Goal: Task Accomplishment & Management: Use online tool/utility

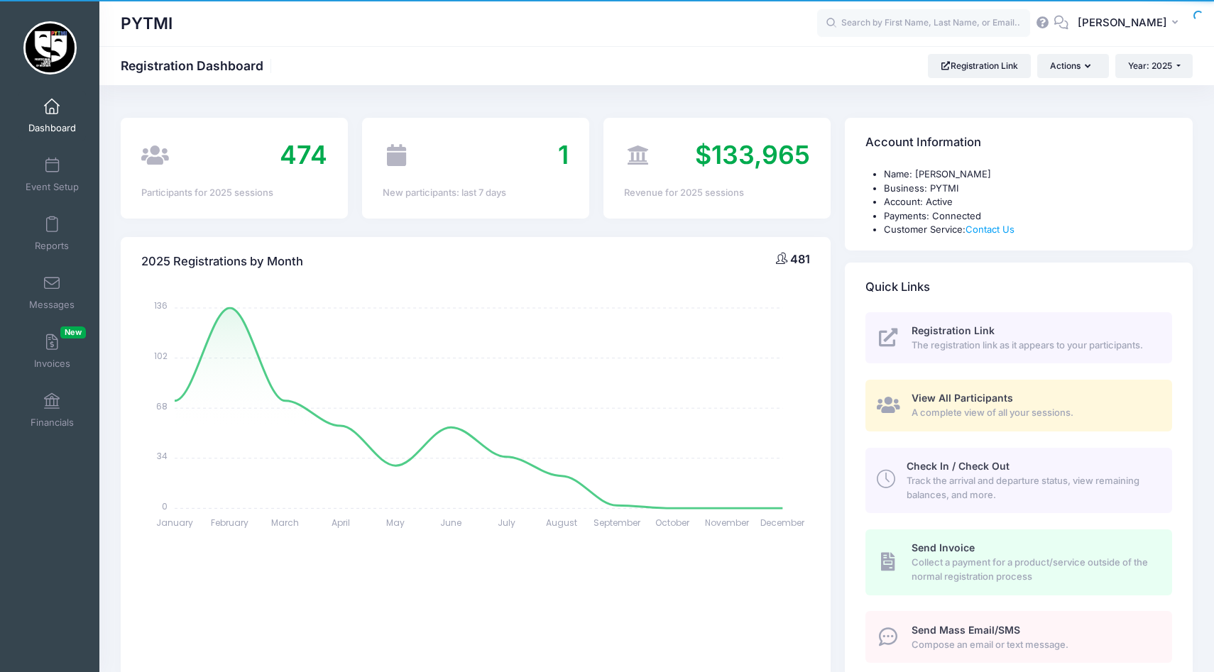
select select
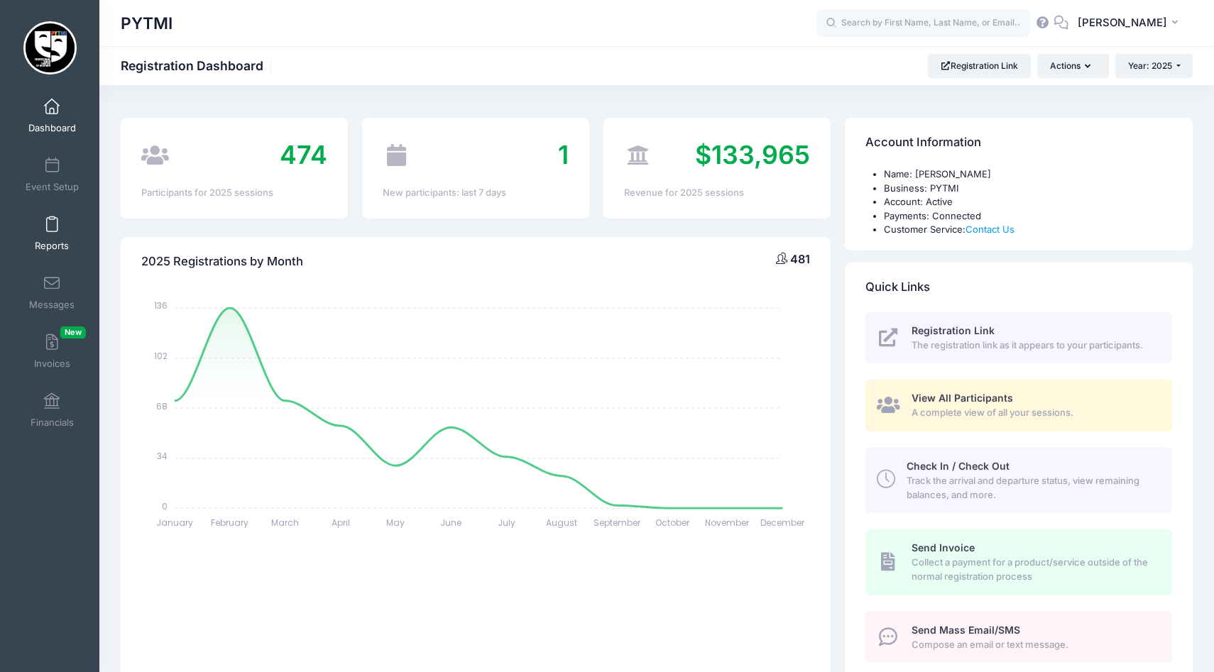
click at [52, 220] on span at bounding box center [52, 225] width 0 height 16
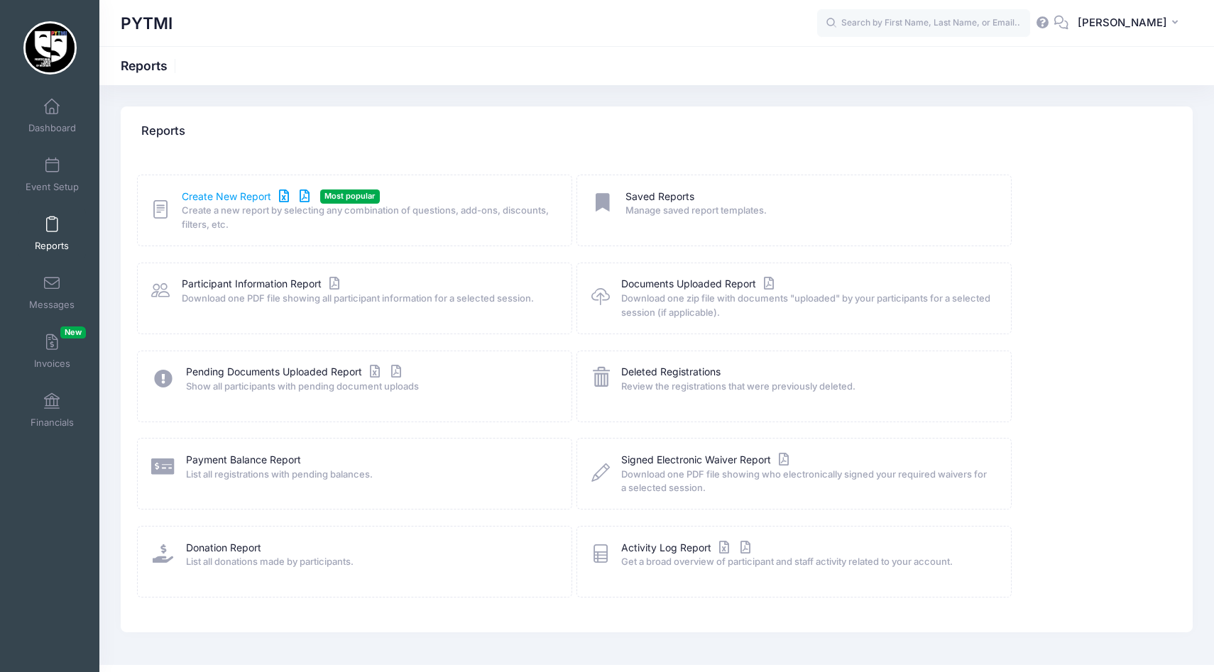
click at [201, 202] on link "Create New Report" at bounding box center [248, 197] width 132 height 15
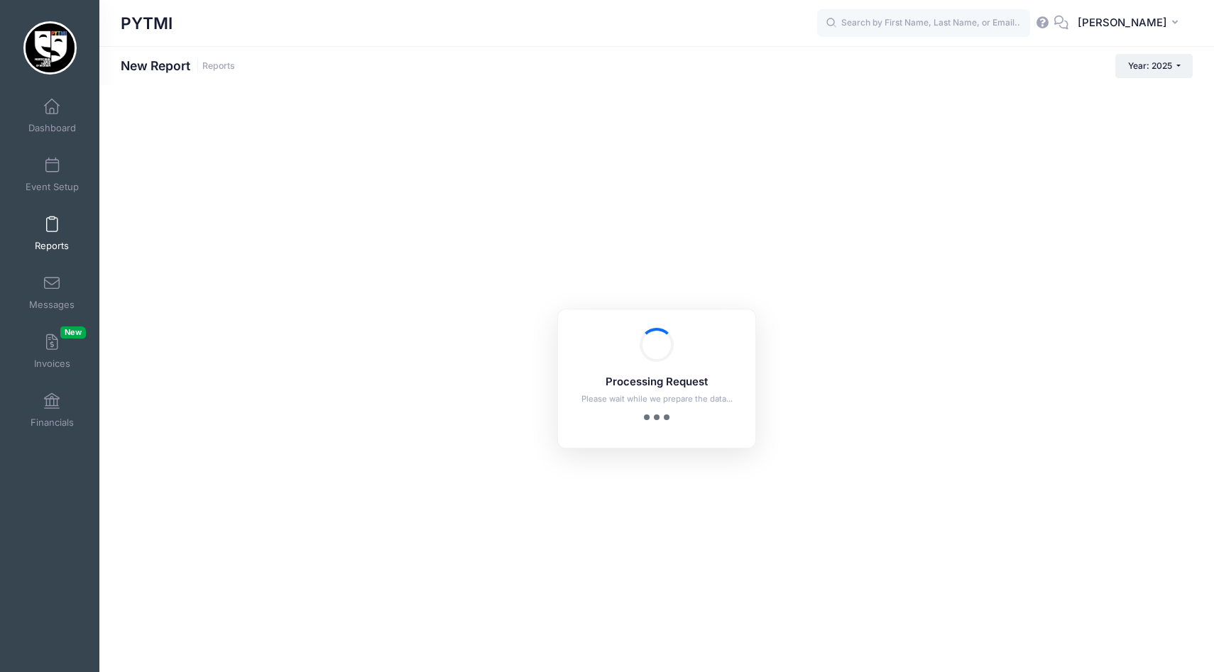
checkbox input "true"
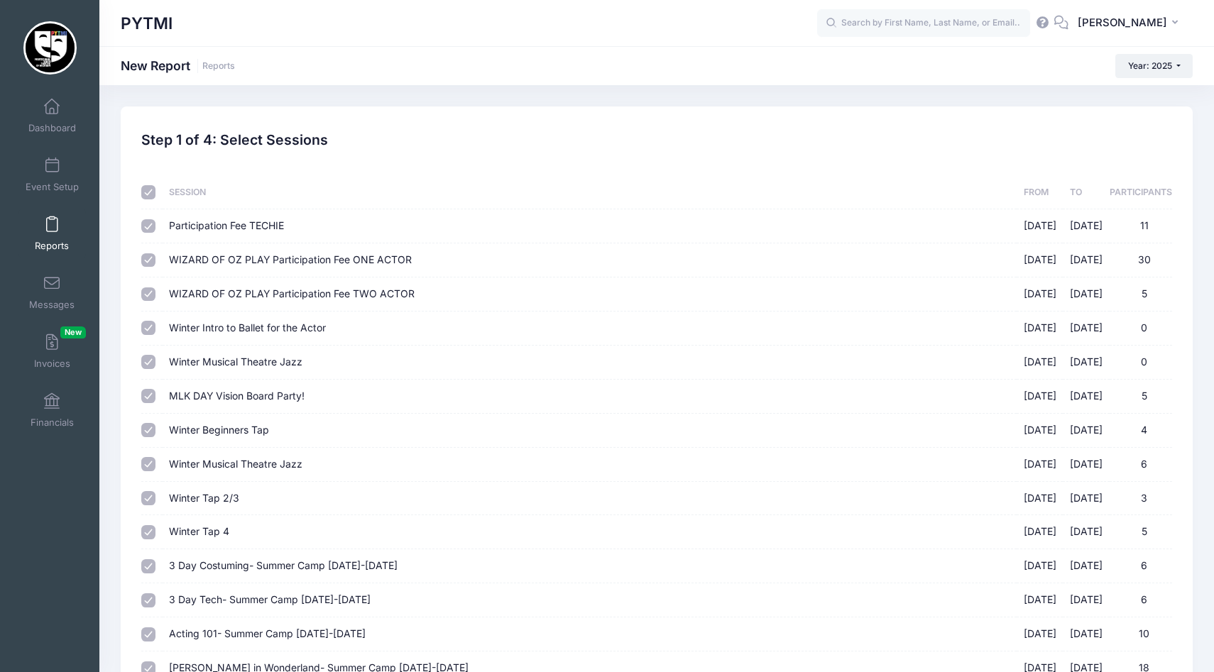
click at [146, 193] on input "checkbox" at bounding box center [148, 192] width 14 height 14
checkbox input "false"
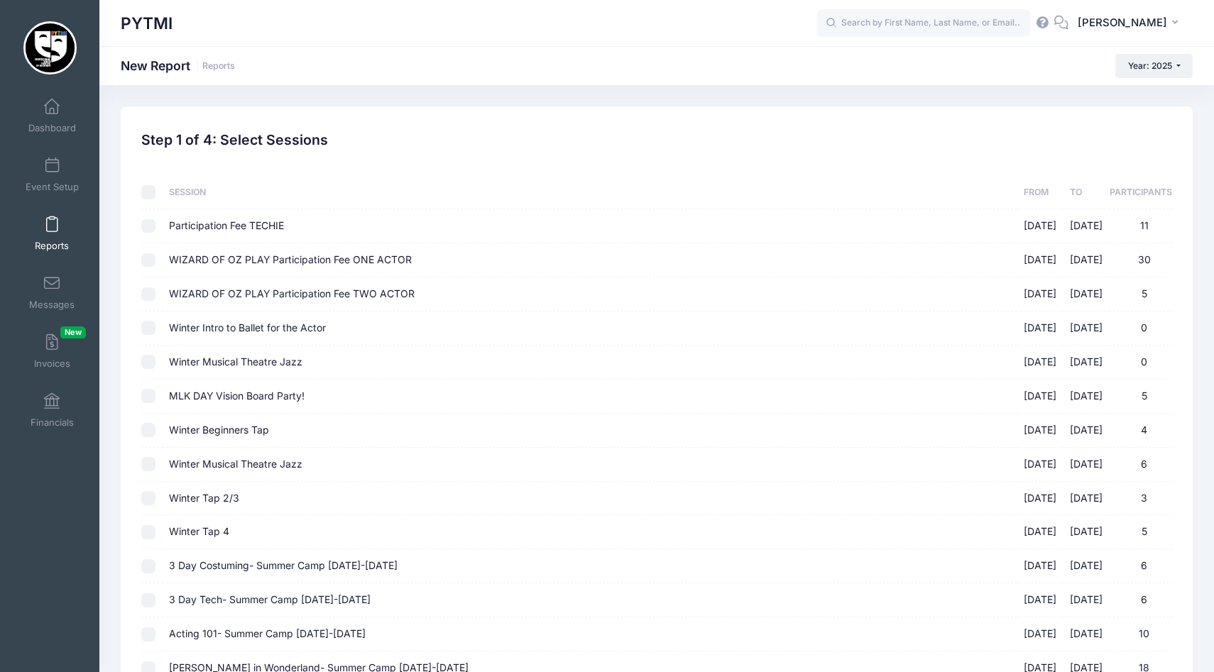
checkbox input "false"
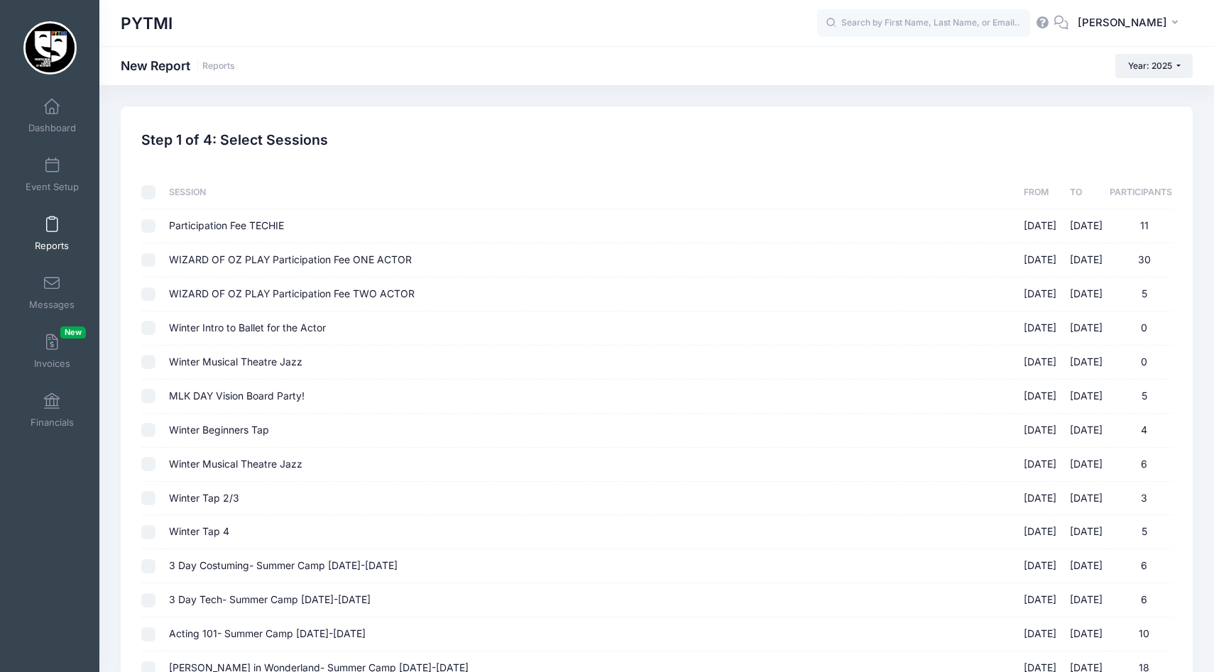
checkbox input "false"
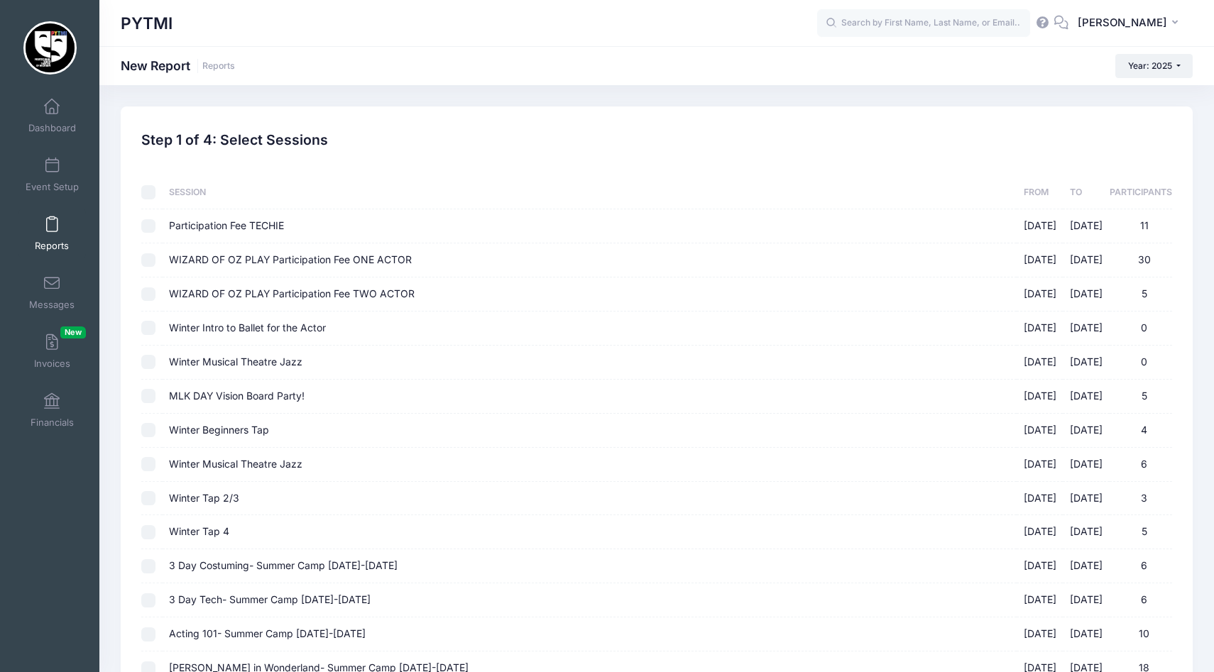
checkbox input "false"
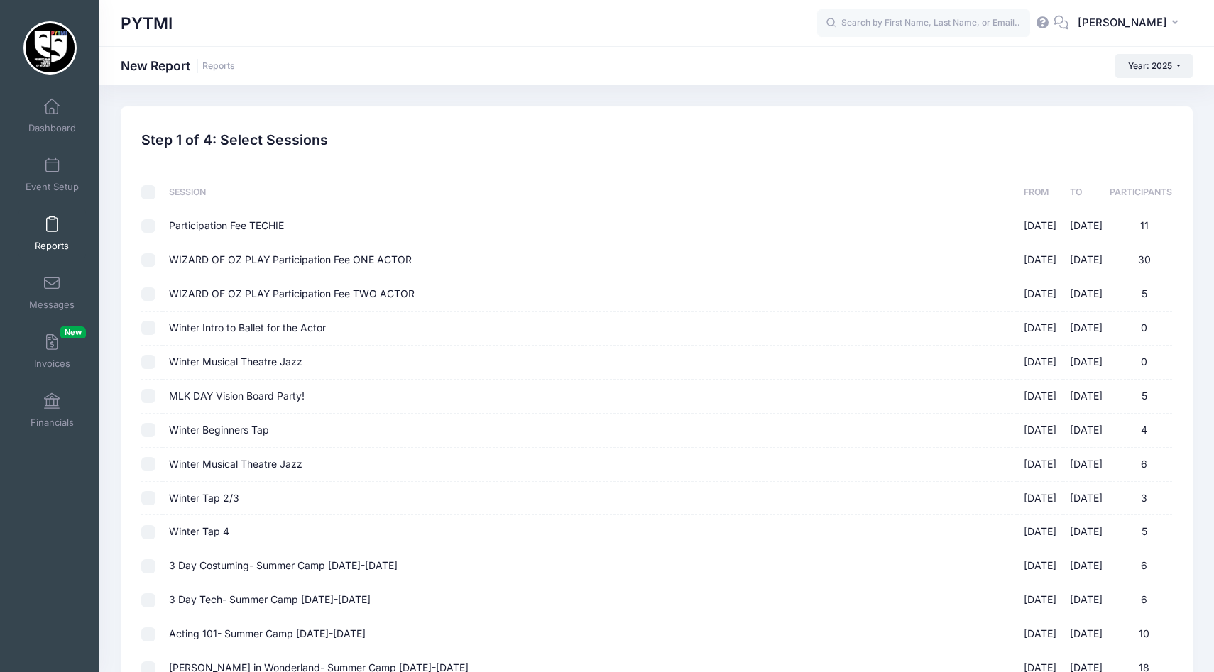
checkbox input "false"
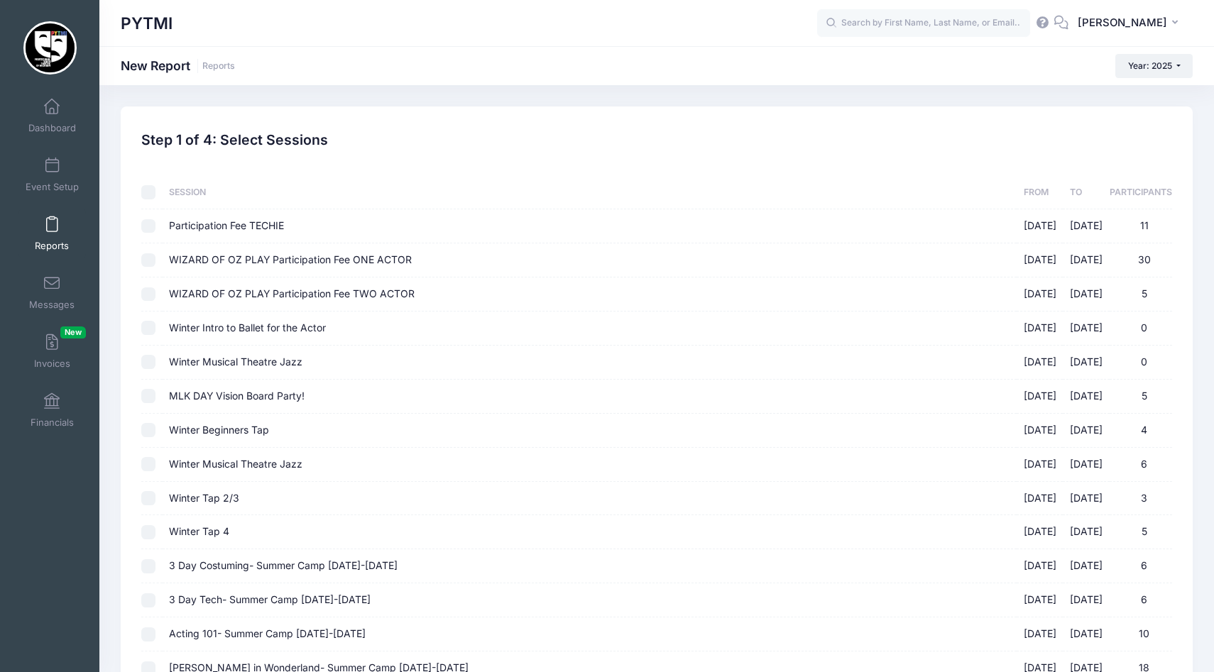
checkbox input "false"
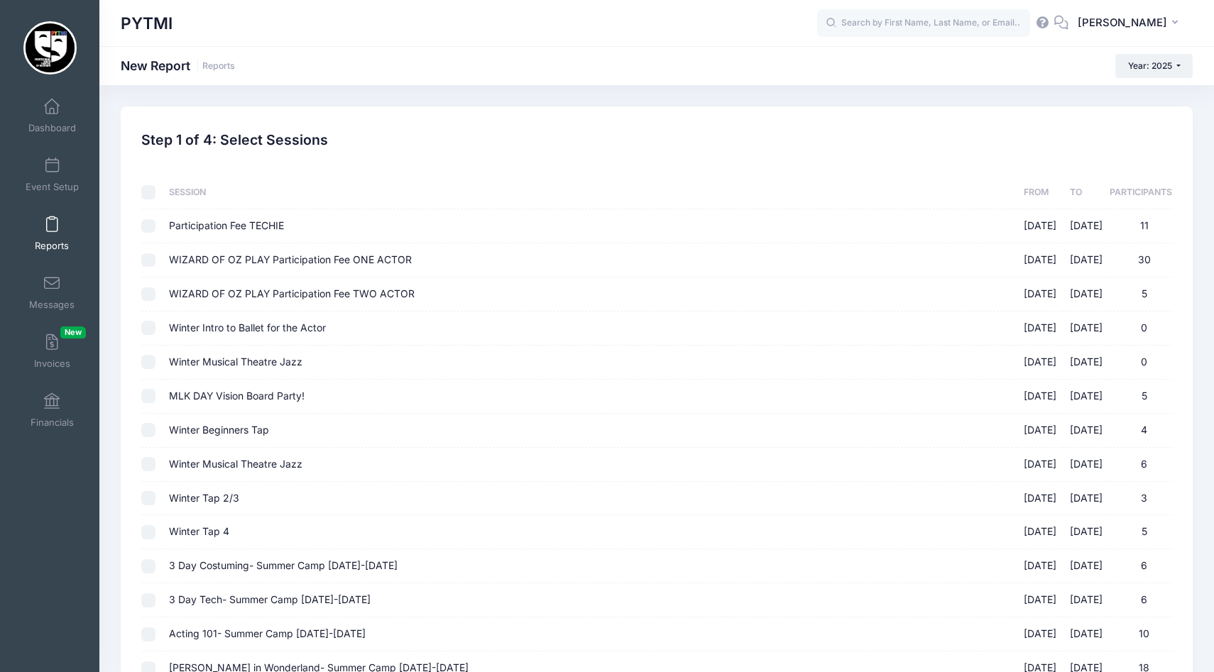
checkbox input "false"
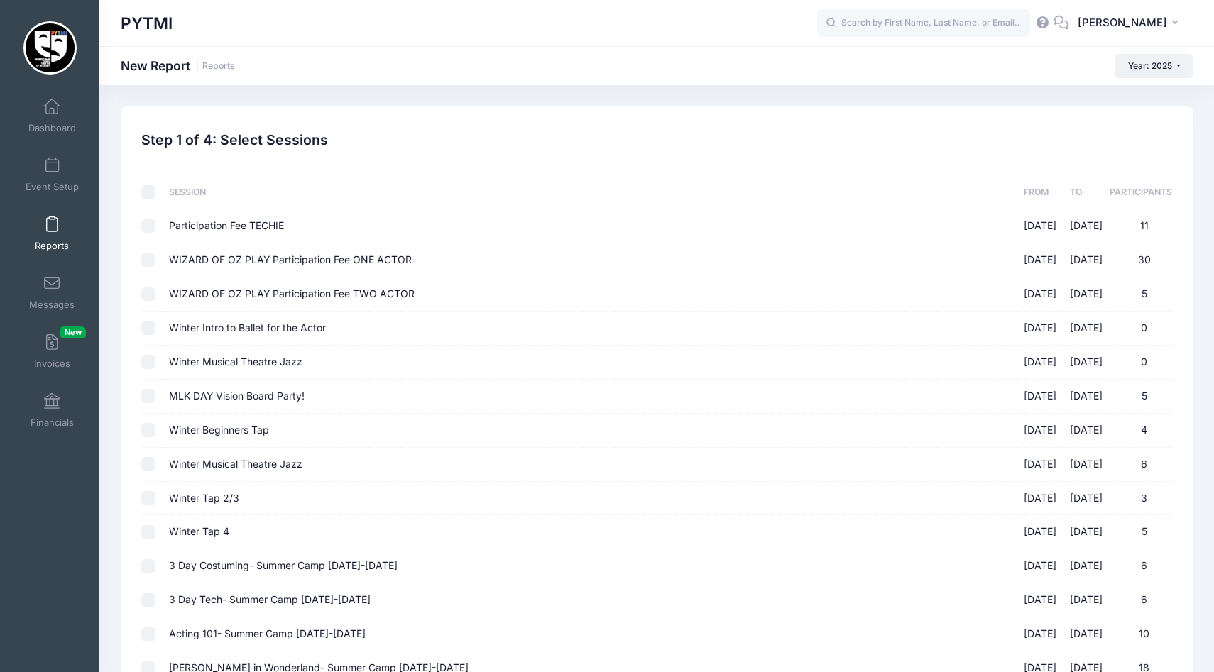
checkbox input "false"
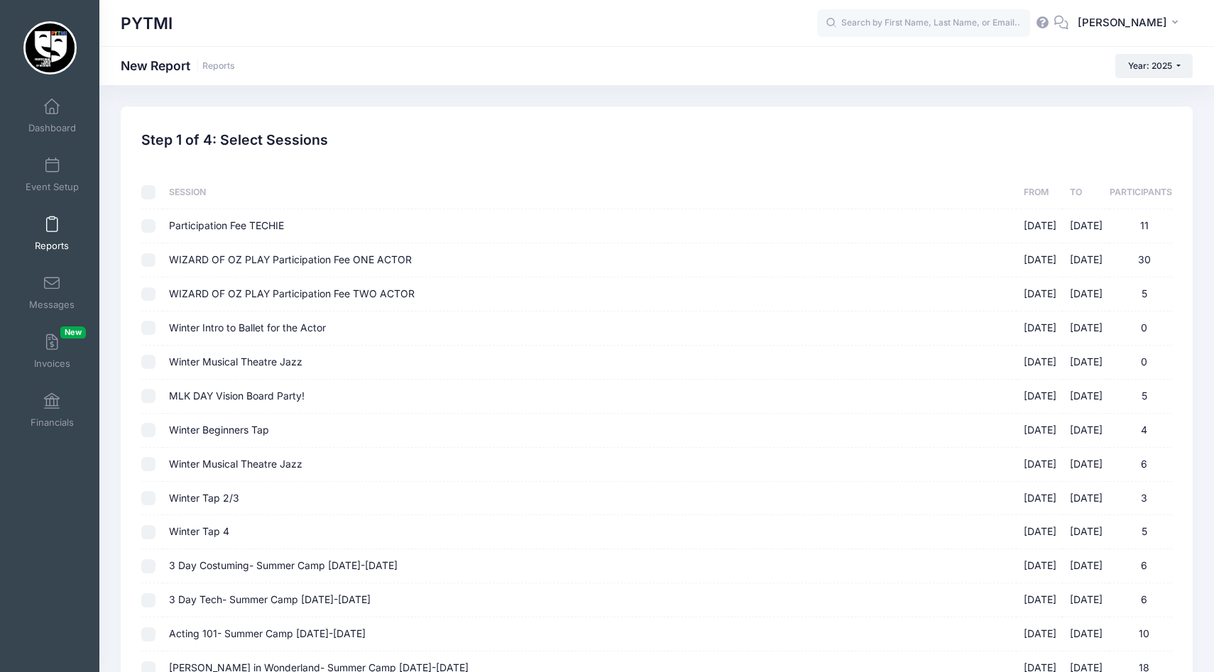
checkbox input "false"
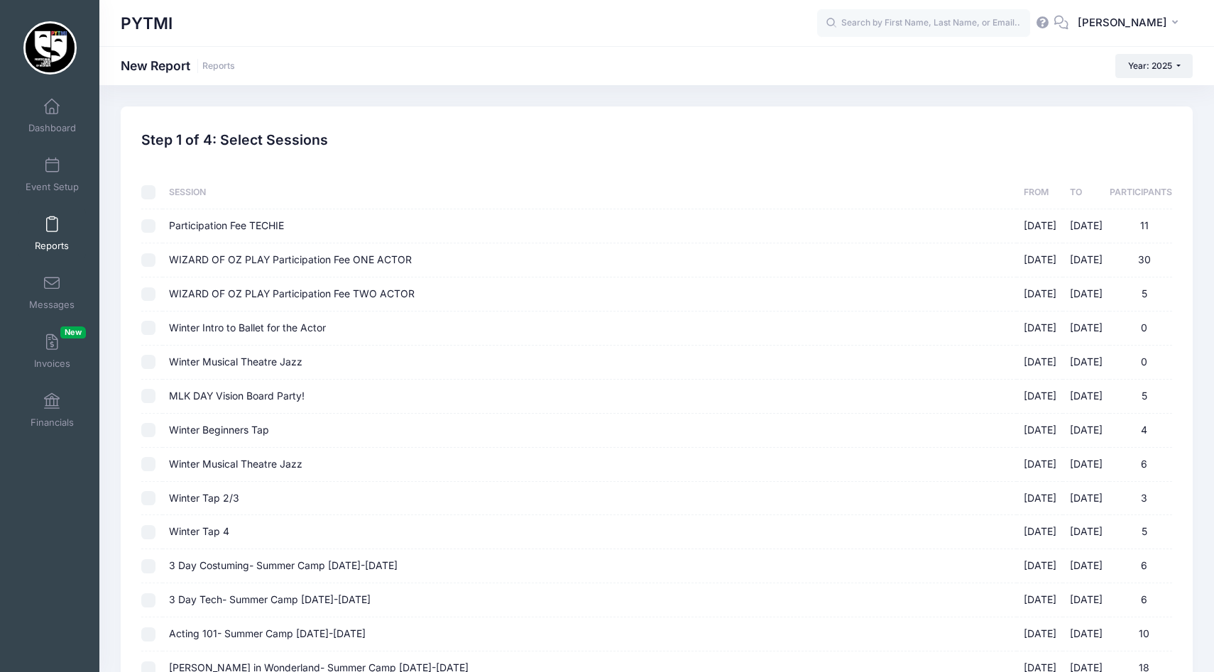
checkbox input "false"
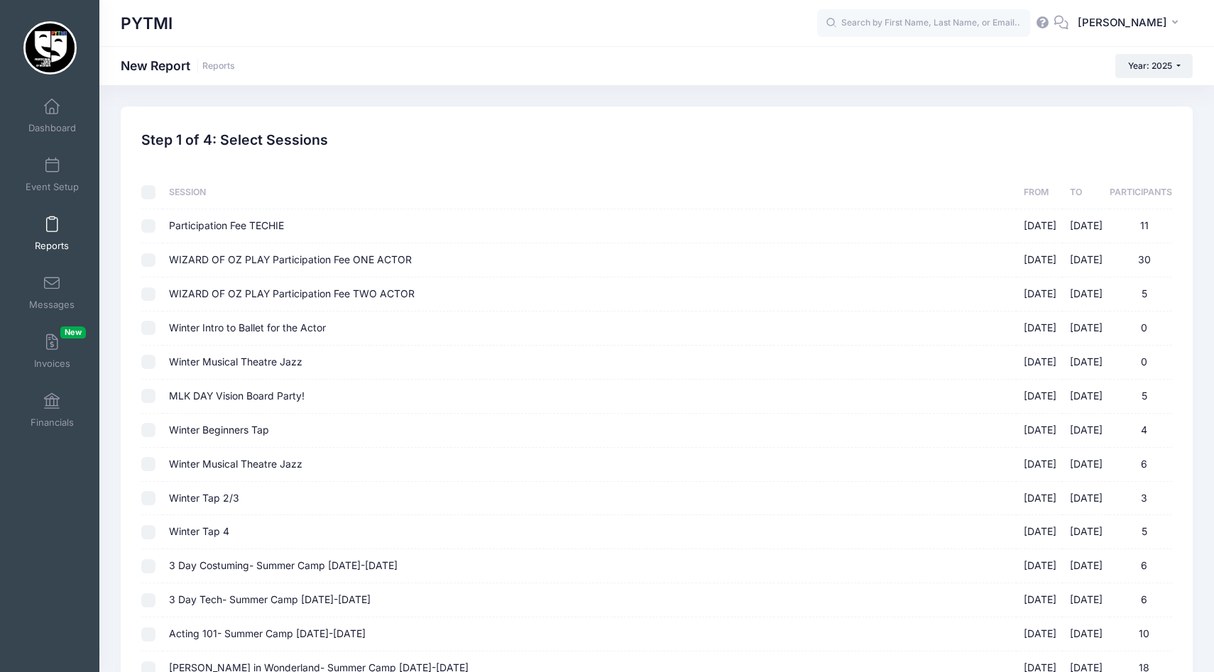
checkbox input "false"
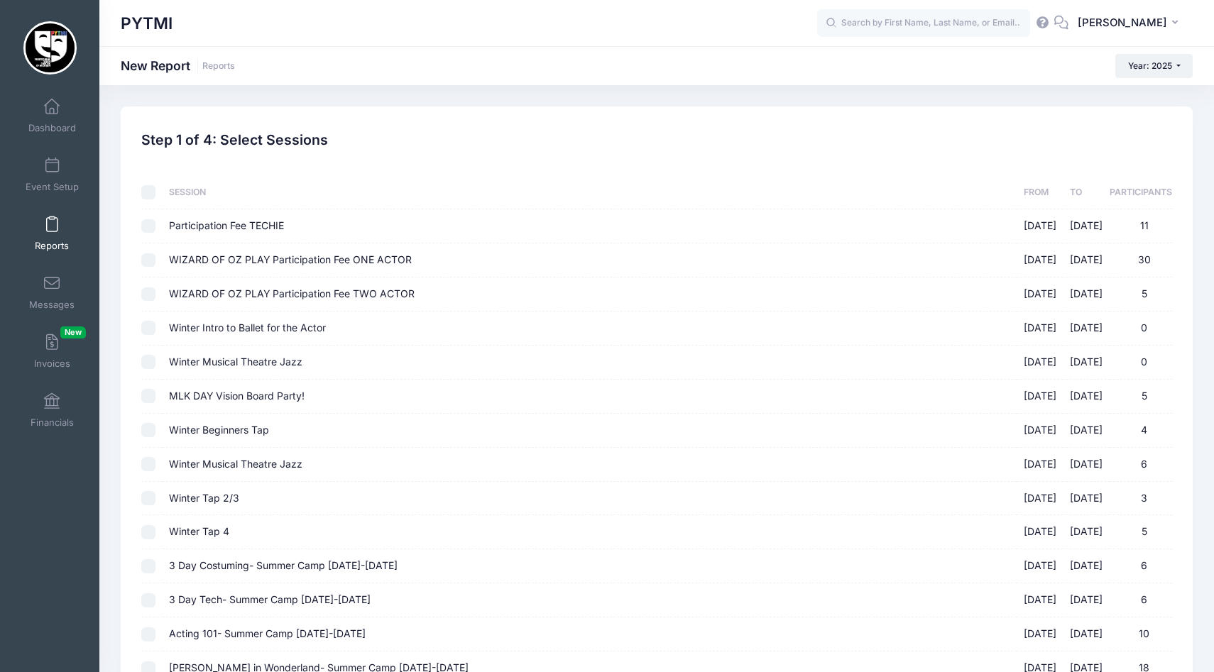
checkbox input "false"
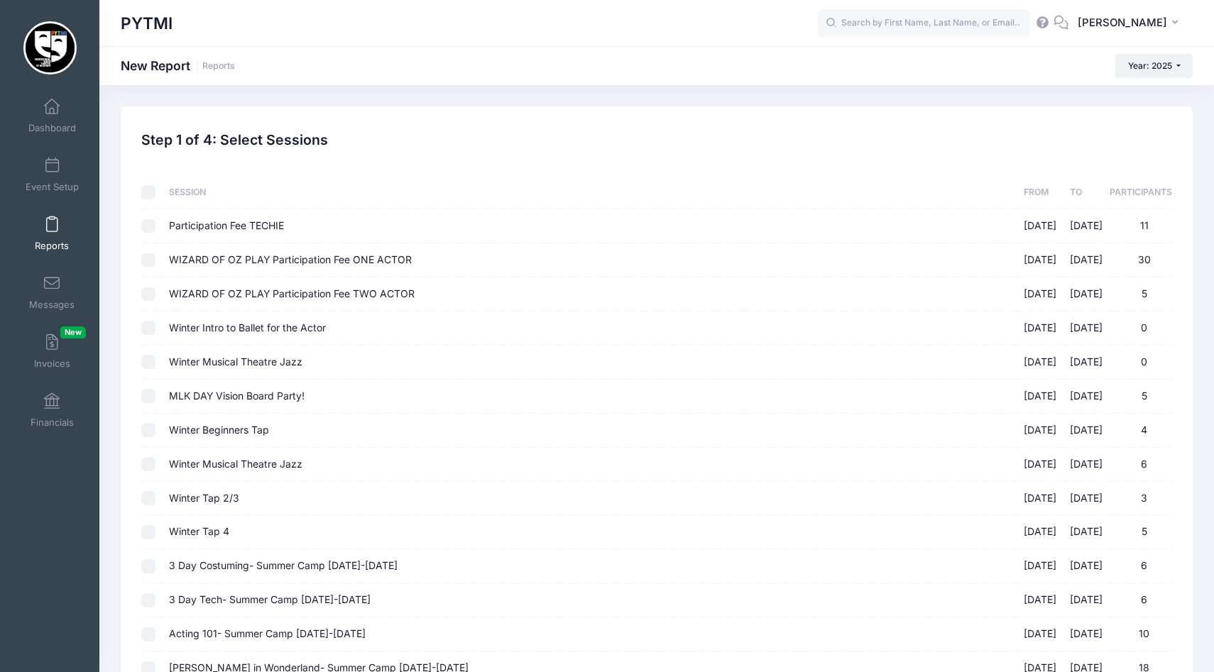
checkbox input "false"
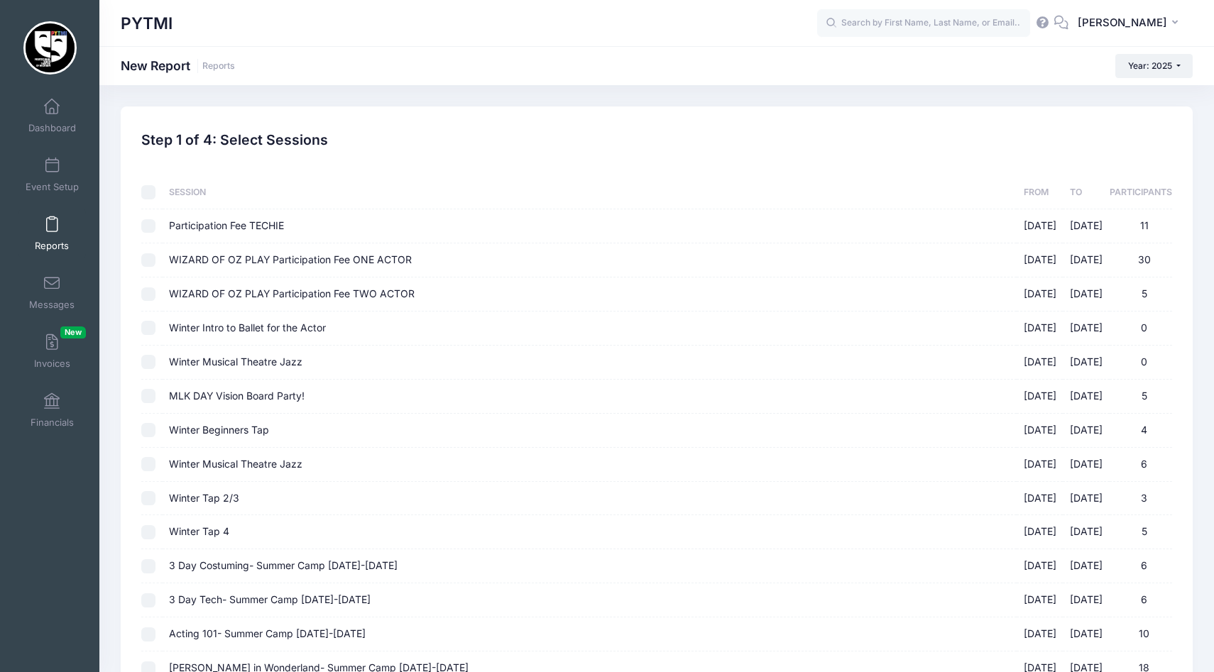
checkbox input "false"
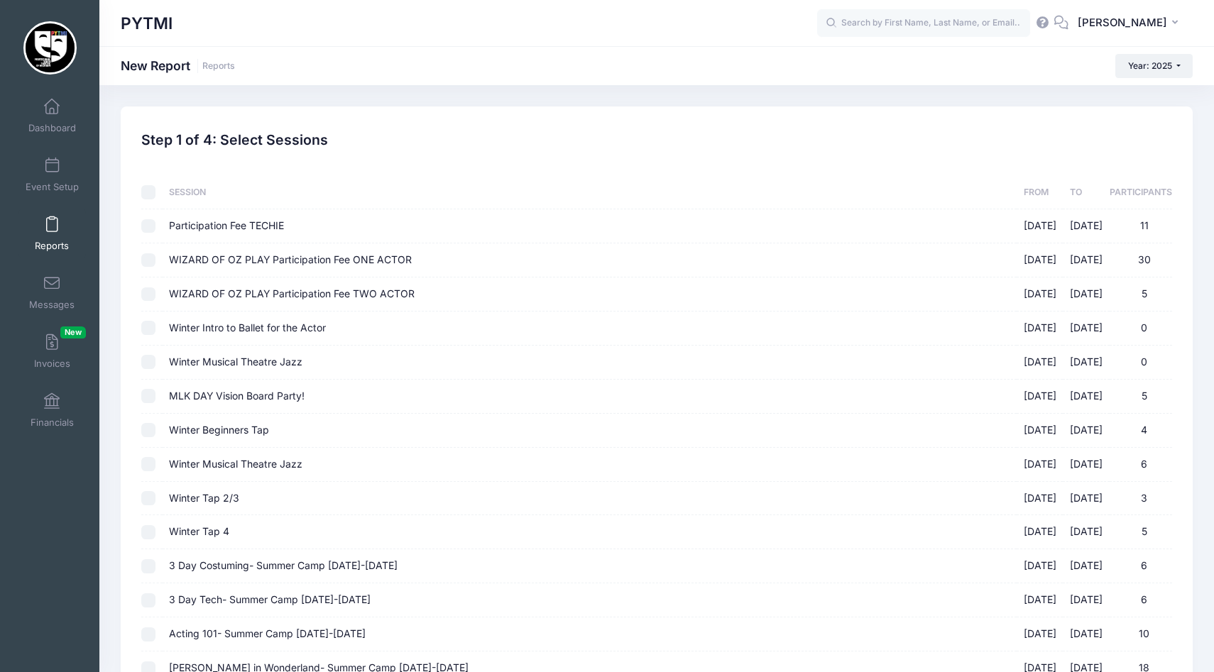
checkbox input "false"
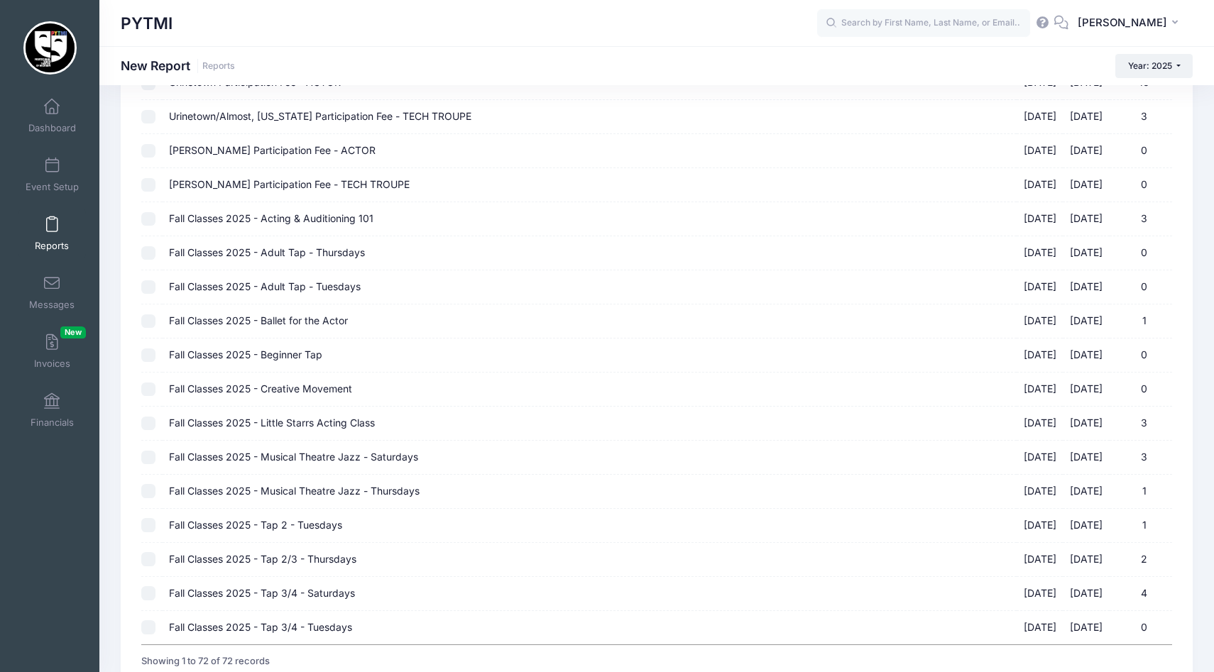
scroll to position [1955, 0]
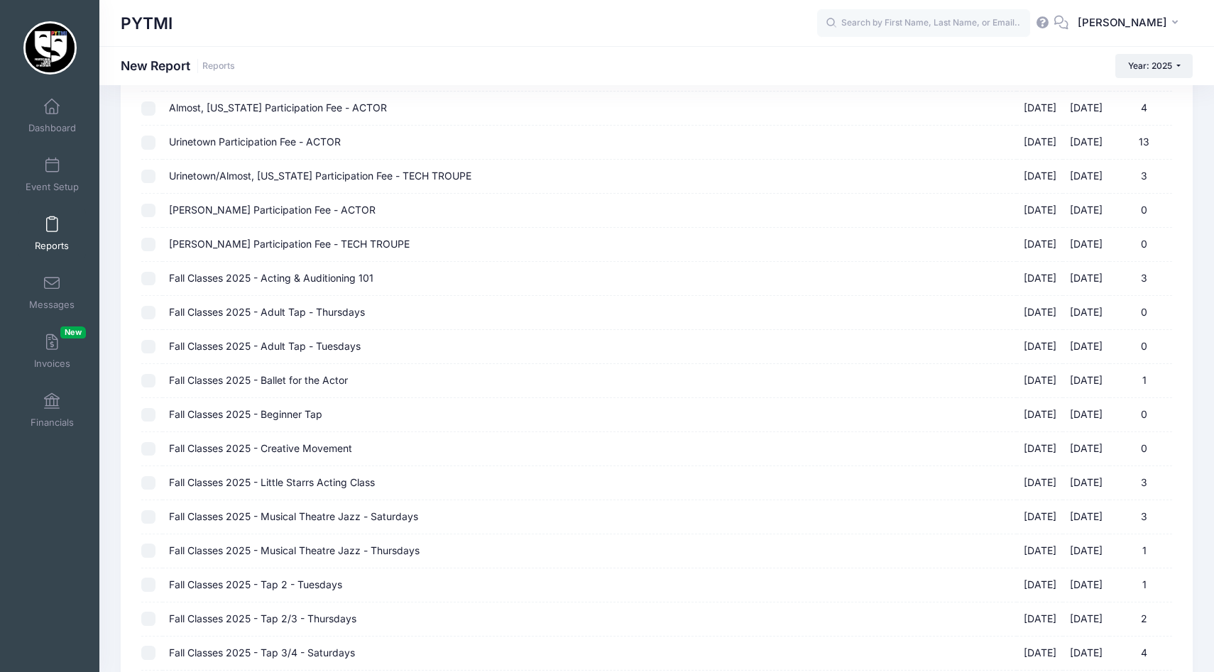
click at [142, 307] on input "Fall Classes 2025 - Adult Tap - Thursdays [DATE] - [DATE] 0" at bounding box center [148, 313] width 14 height 14
click at [148, 316] on input "Fall Classes 2025 - Adult Tap - Thursdays [DATE] - [DATE] 0" at bounding box center [148, 313] width 14 height 14
checkbox input "false"
click at [142, 382] on input "Fall Classes 2025 - Ballet for the Actor [DATE] - [DATE] 1" at bounding box center [148, 381] width 14 height 14
checkbox input "true"
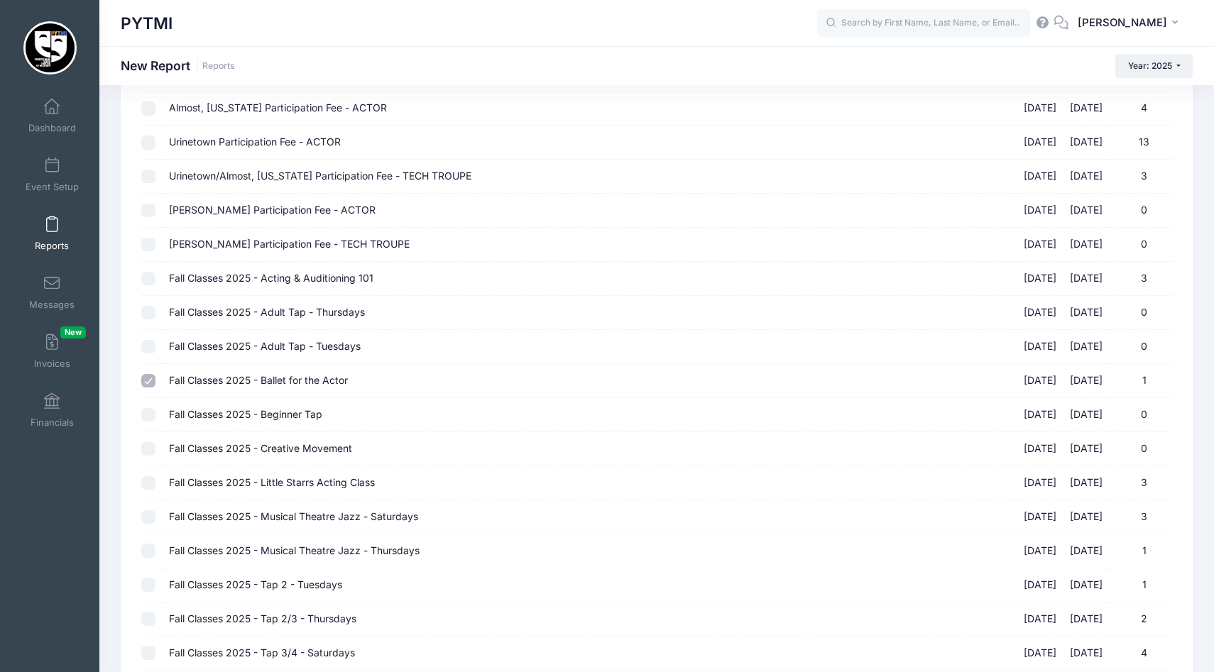
click at [149, 417] on input "Fall Classes 2025 - Beginner Tap [DATE] - [DATE] 0" at bounding box center [148, 415] width 14 height 14
checkbox input "true"
click at [156, 488] on td at bounding box center [151, 483] width 21 height 34
click at [152, 481] on input "Fall Classes 2025 - Little Starrs Acting Class [DATE] - [DATE] 3" at bounding box center [148, 483] width 14 height 14
checkbox input "true"
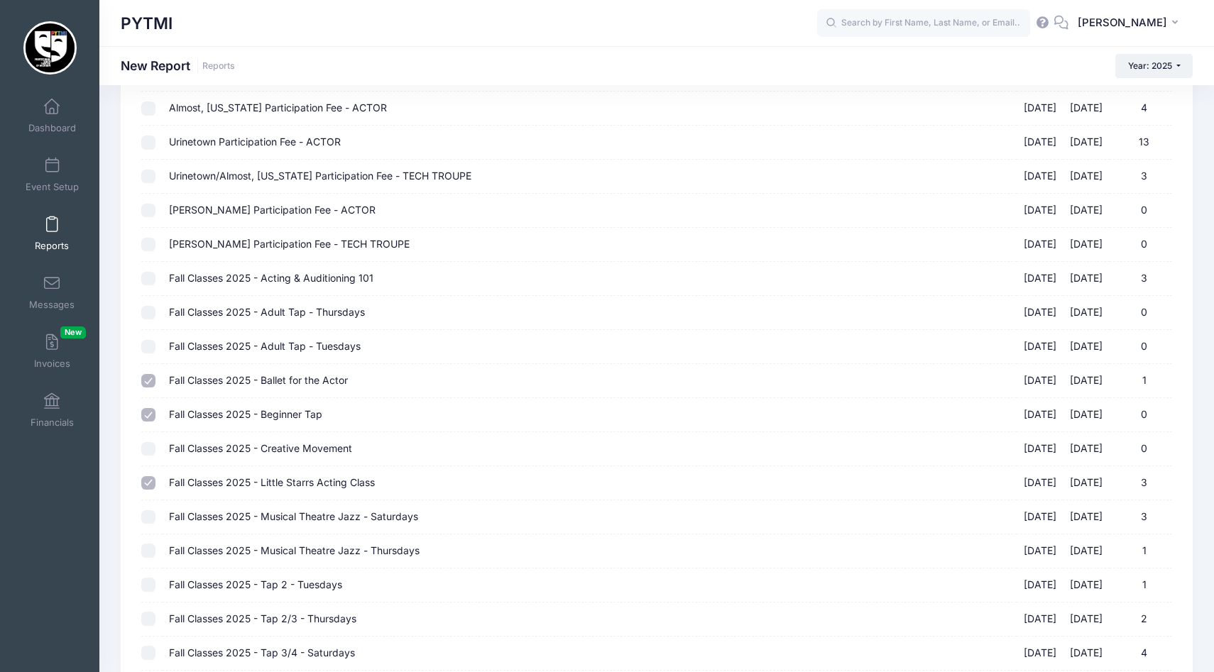
click at [150, 521] on input "Fall Classes 2025 - Musical Theatre Jazz - Saturdays [DATE] - [DATE] 3" at bounding box center [148, 517] width 14 height 14
checkbox input "true"
click at [148, 552] on input "Fall Classes 2025 - Musical Theatre Jazz - Thursdays [DATE] - [DATE] 1" at bounding box center [148, 551] width 14 height 14
checkbox input "true"
click at [154, 588] on input "Fall Classes 2025 - Tap 2 - Tuesdays [DATE] - [DATE] 1" at bounding box center [148, 585] width 14 height 14
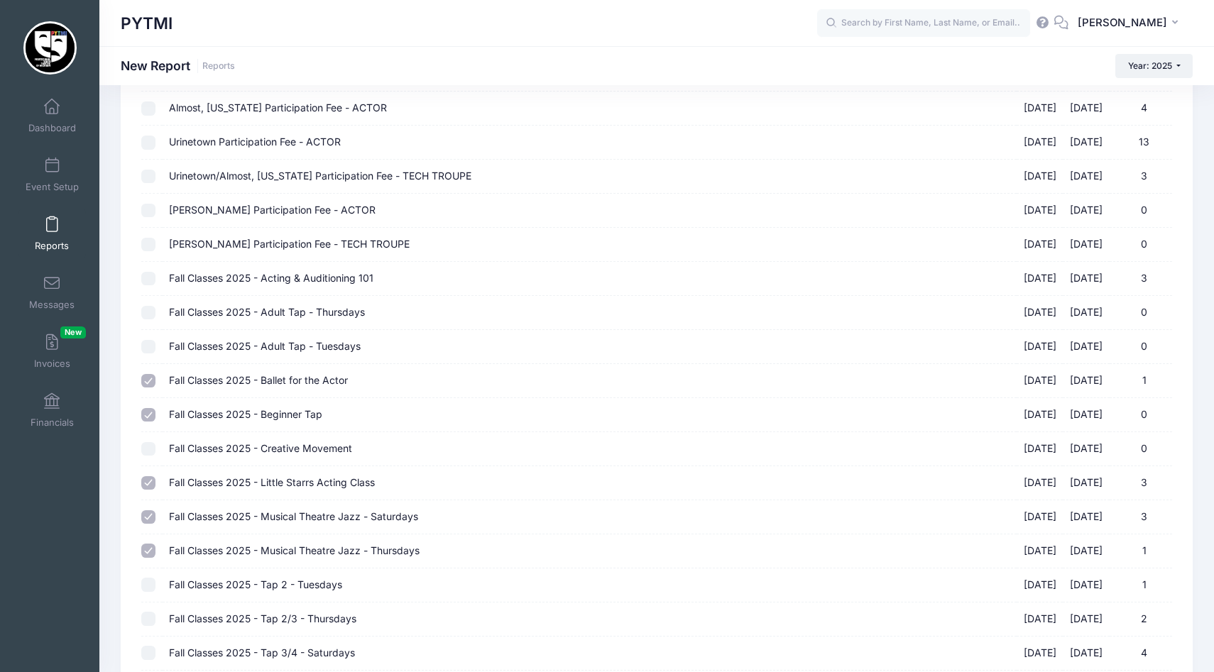
checkbox input "true"
click at [151, 622] on input "Fall Classes 2025 - Tap 2/3 - Thursdays [DATE] - [DATE] 2" at bounding box center [148, 619] width 14 height 14
checkbox input "true"
click at [148, 652] on input "Fall Classes 2025 - Tap 3/4 - Saturdays [DATE] - [DATE] 4" at bounding box center [148, 653] width 14 height 14
checkbox input "true"
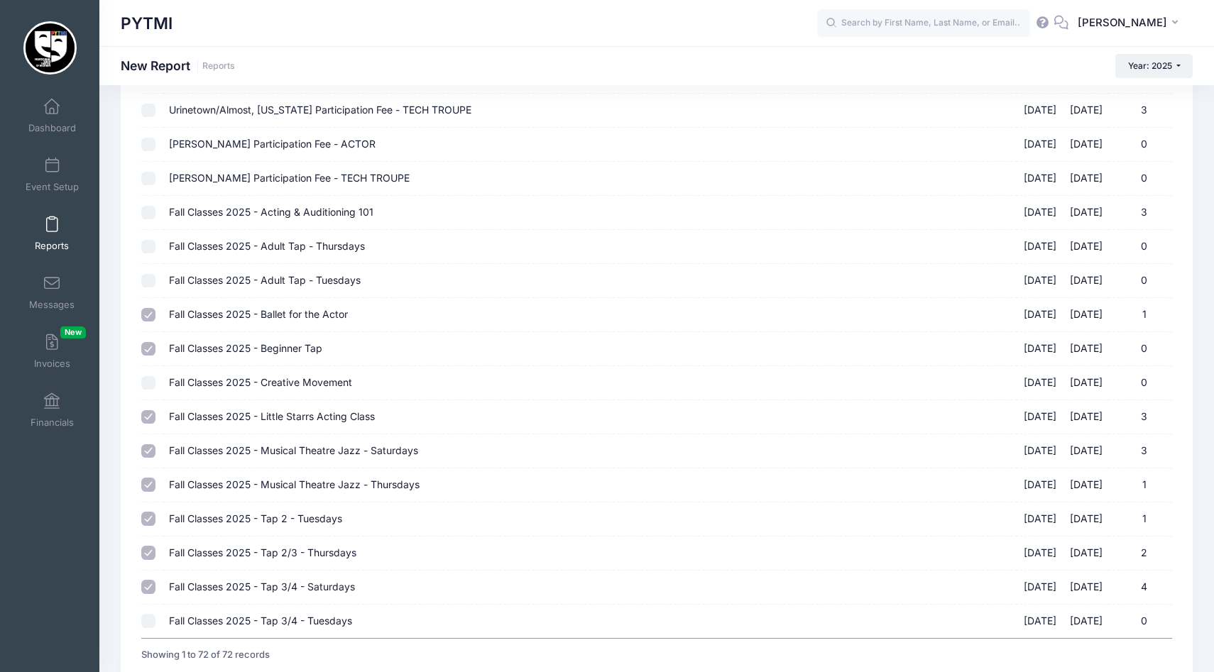
scroll to position [2131, 0]
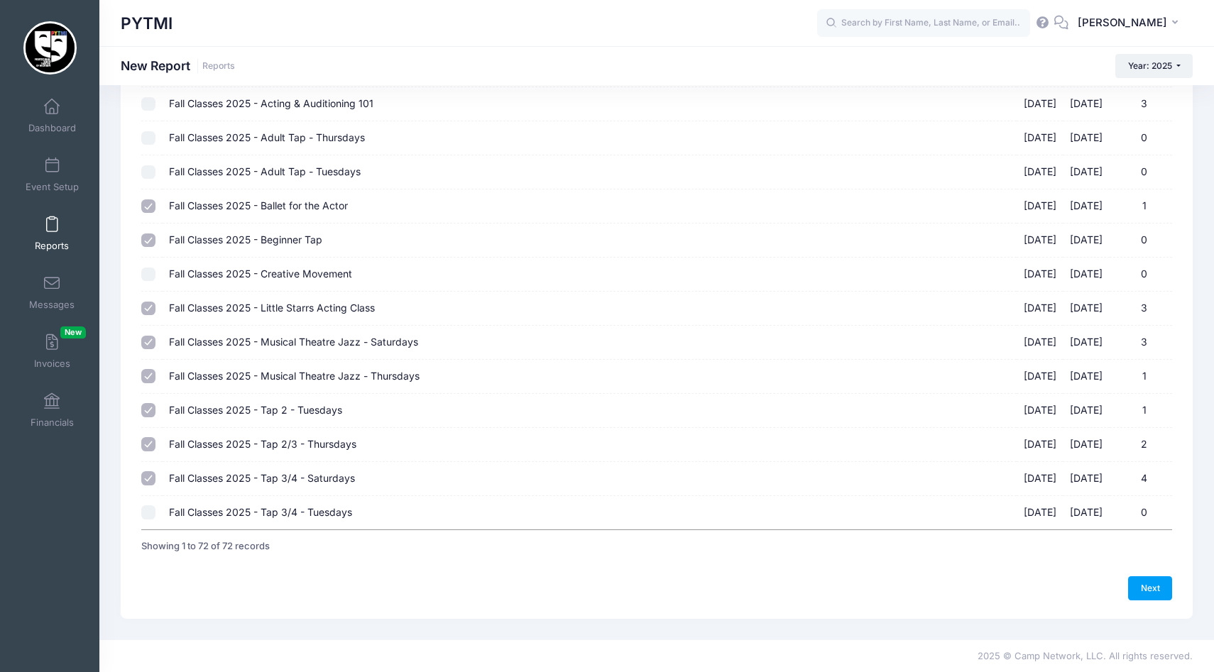
click at [150, 508] on input "Fall Classes 2025 - Tap 3/4 - Tuesdays [DATE] - [DATE] 0" at bounding box center [148, 512] width 14 height 14
checkbox input "false"
click at [1159, 587] on link "Next" at bounding box center [1150, 588] width 44 height 24
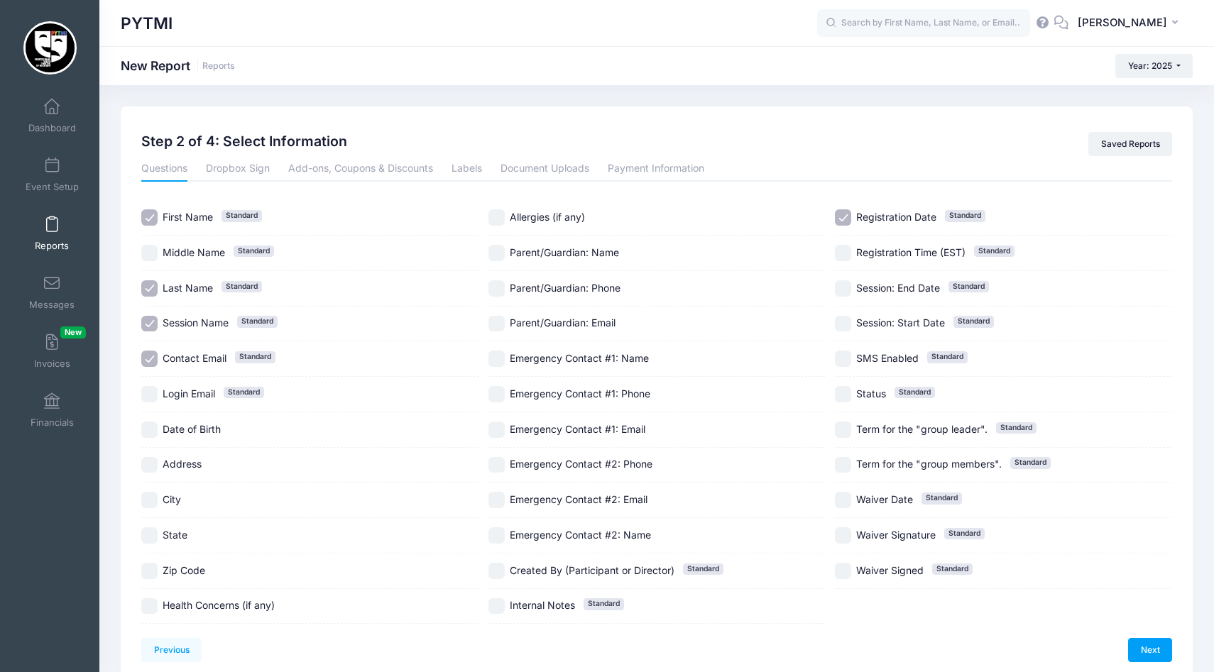
click at [192, 395] on span "Login Email" at bounding box center [189, 394] width 53 height 12
checkbox input "true"
click at [529, 258] on span "Parent/Guardian: Name" at bounding box center [564, 253] width 109 height 15
checkbox input "true"
click at [526, 278] on div "Parent/Guardian: Phone" at bounding box center [656, 288] width 337 height 35
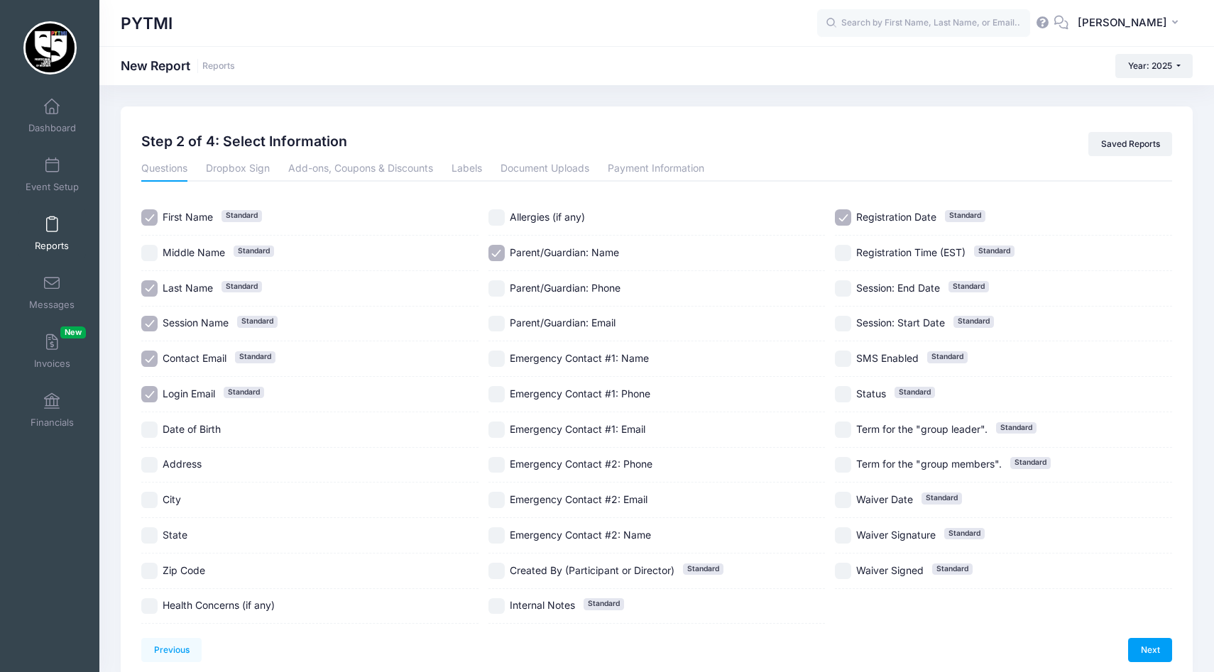
checkbox input "true"
click at [525, 312] on div "Parent/Guardian: Email" at bounding box center [656, 324] width 337 height 35
checkbox input "true"
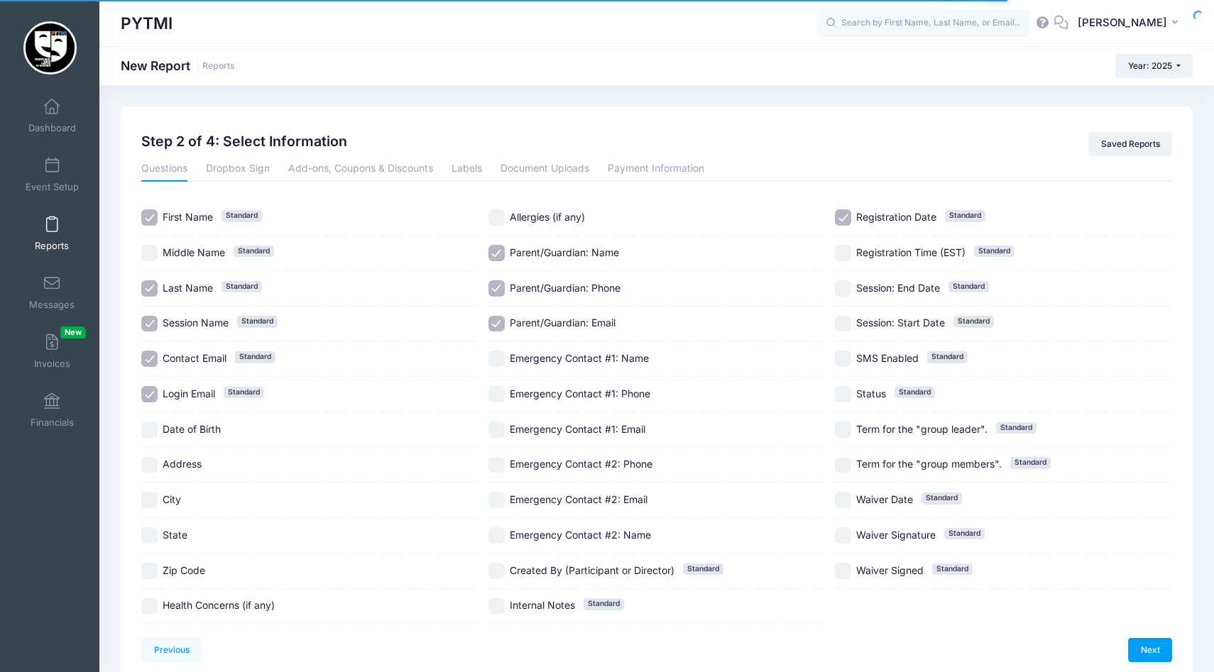
click at [526, 349] on div "Emergency Contact #1: Name" at bounding box center [656, 358] width 337 height 35
checkbox input "true"
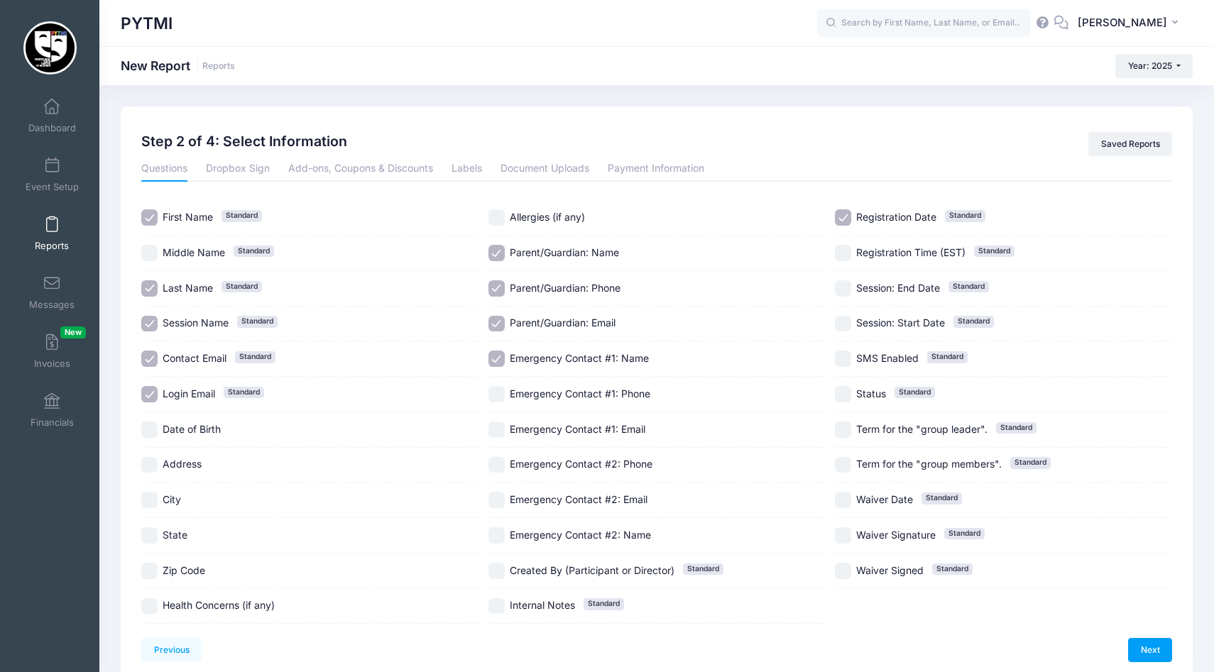
click at [524, 391] on span "Emergency Contact #1: Phone" at bounding box center [580, 394] width 141 height 12
checkbox input "true"
click at [884, 220] on span "Registration Date" at bounding box center [896, 217] width 80 height 12
checkbox input "false"
click at [1148, 651] on link "Next" at bounding box center [1150, 650] width 44 height 24
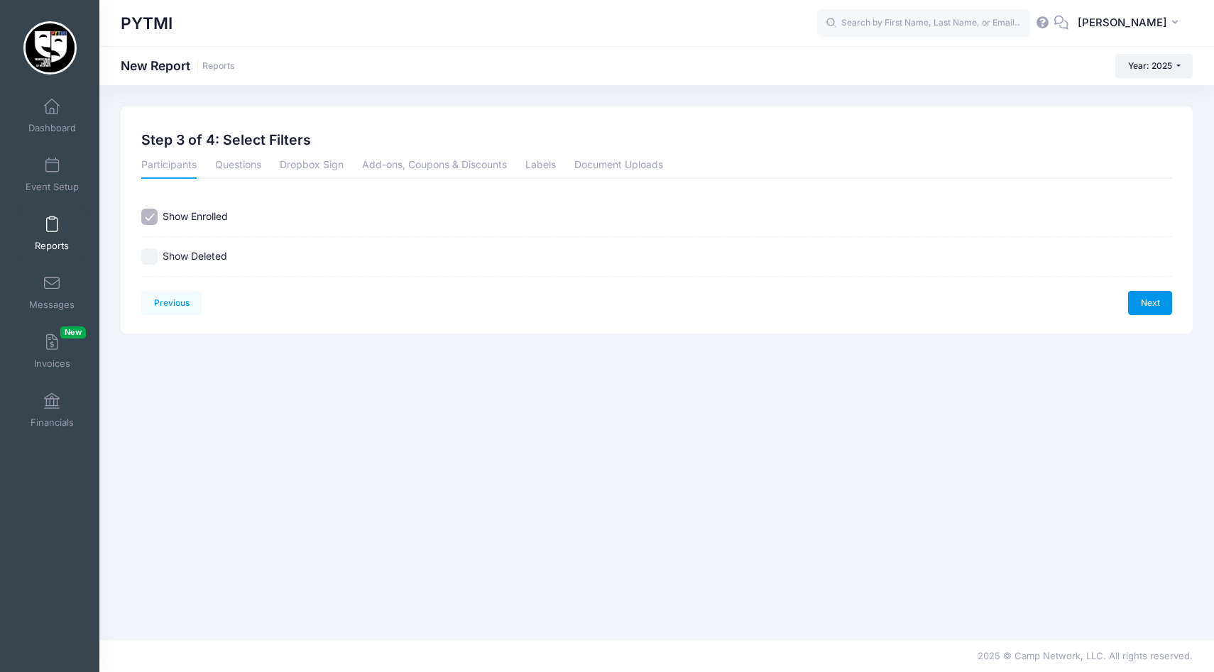
click at [1148, 302] on link "Next" at bounding box center [1150, 303] width 44 height 24
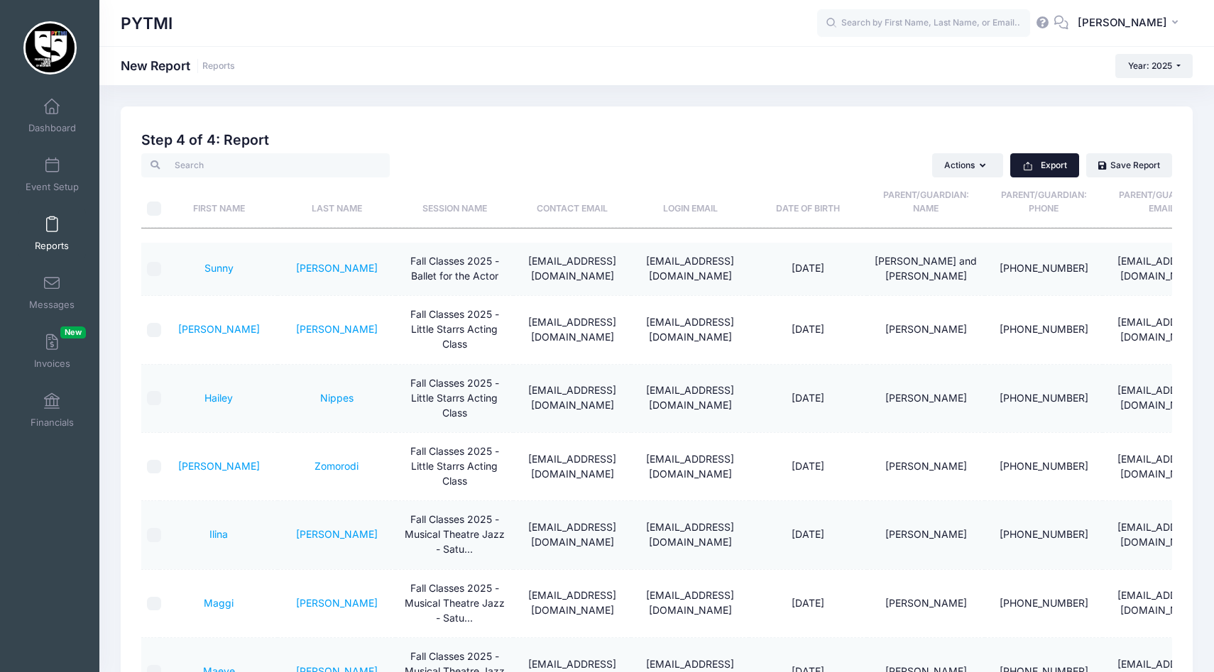
click at [1057, 163] on button "Export" at bounding box center [1044, 165] width 69 height 24
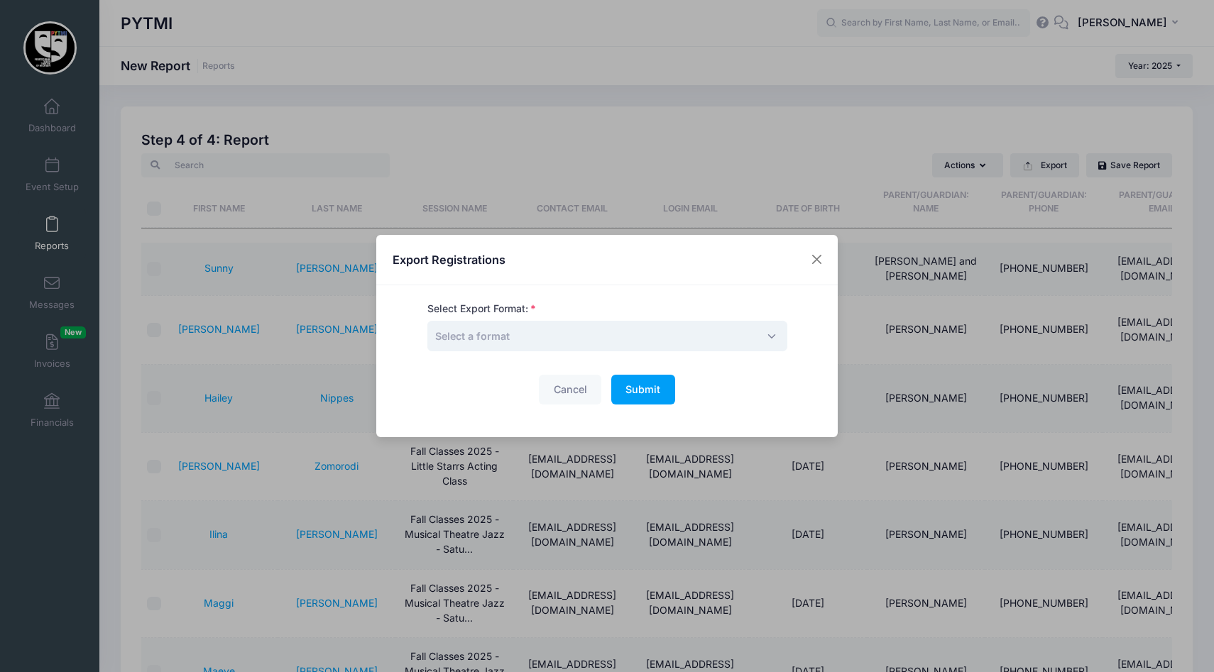
click at [441, 343] on span "Select a format" at bounding box center [472, 336] width 75 height 15
click at [546, 338] on span "CSV" at bounding box center [607, 336] width 360 height 31
click at [491, 336] on span "CSV" at bounding box center [607, 336] width 360 height 31
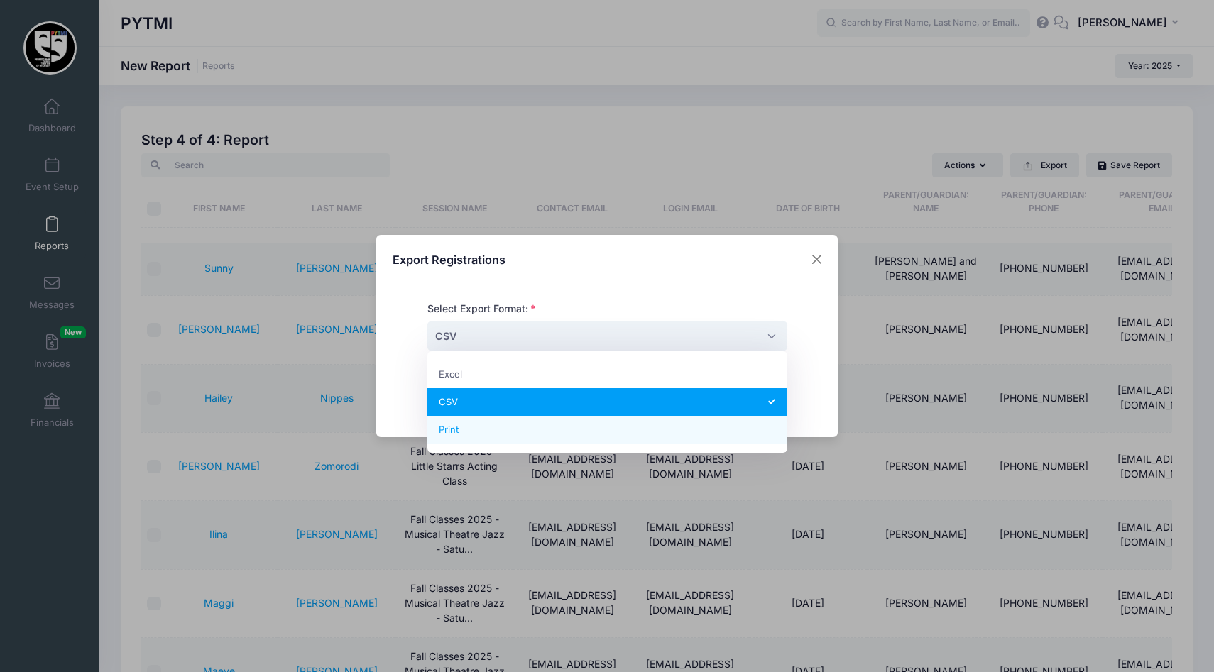
select select "print"
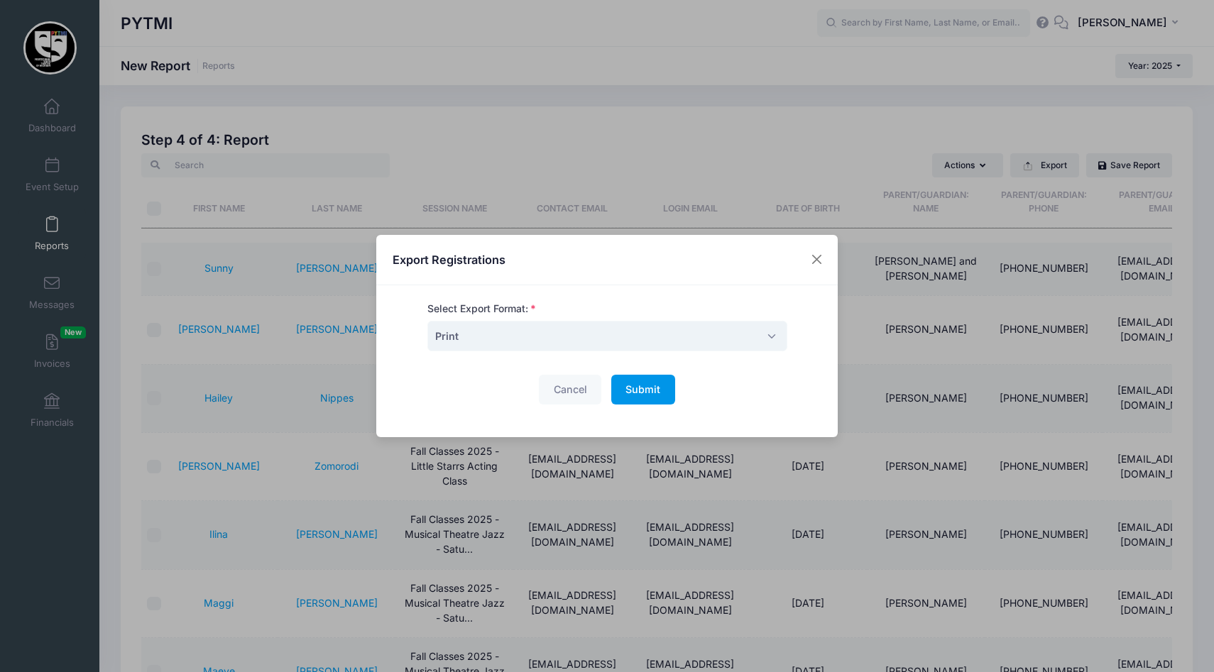
click at [647, 402] on button "Submit Please wait..." at bounding box center [643, 390] width 64 height 31
